Goal: Task Accomplishment & Management: Manage account settings

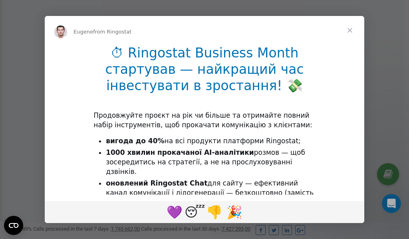
click at [353, 30] on span "Close" at bounding box center [350, 30] width 29 height 29
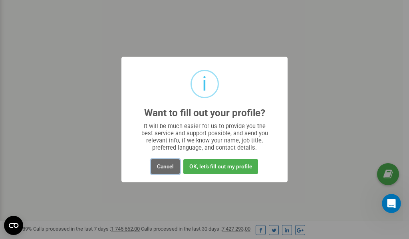
click at [165, 166] on button "Cancel" at bounding box center [165, 167] width 29 height 15
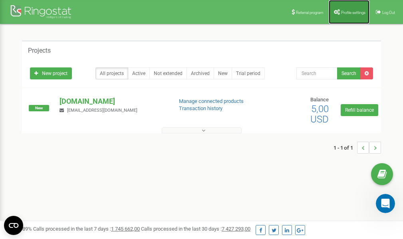
click at [347, 13] on span "Profile settings" at bounding box center [353, 12] width 24 height 4
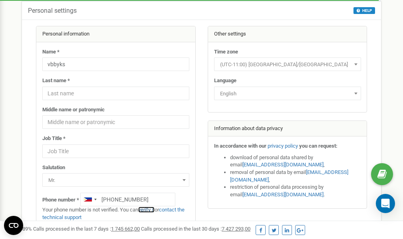
click at [151, 211] on link "verify it" at bounding box center [146, 210] width 16 height 6
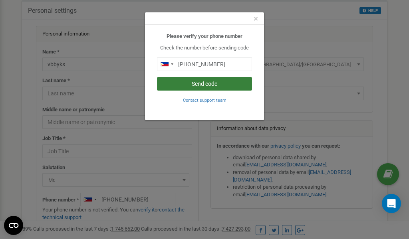
click at [199, 87] on button "Send code" at bounding box center [204, 84] width 95 height 14
